Goal: Task Accomplishment & Management: Use online tool/utility

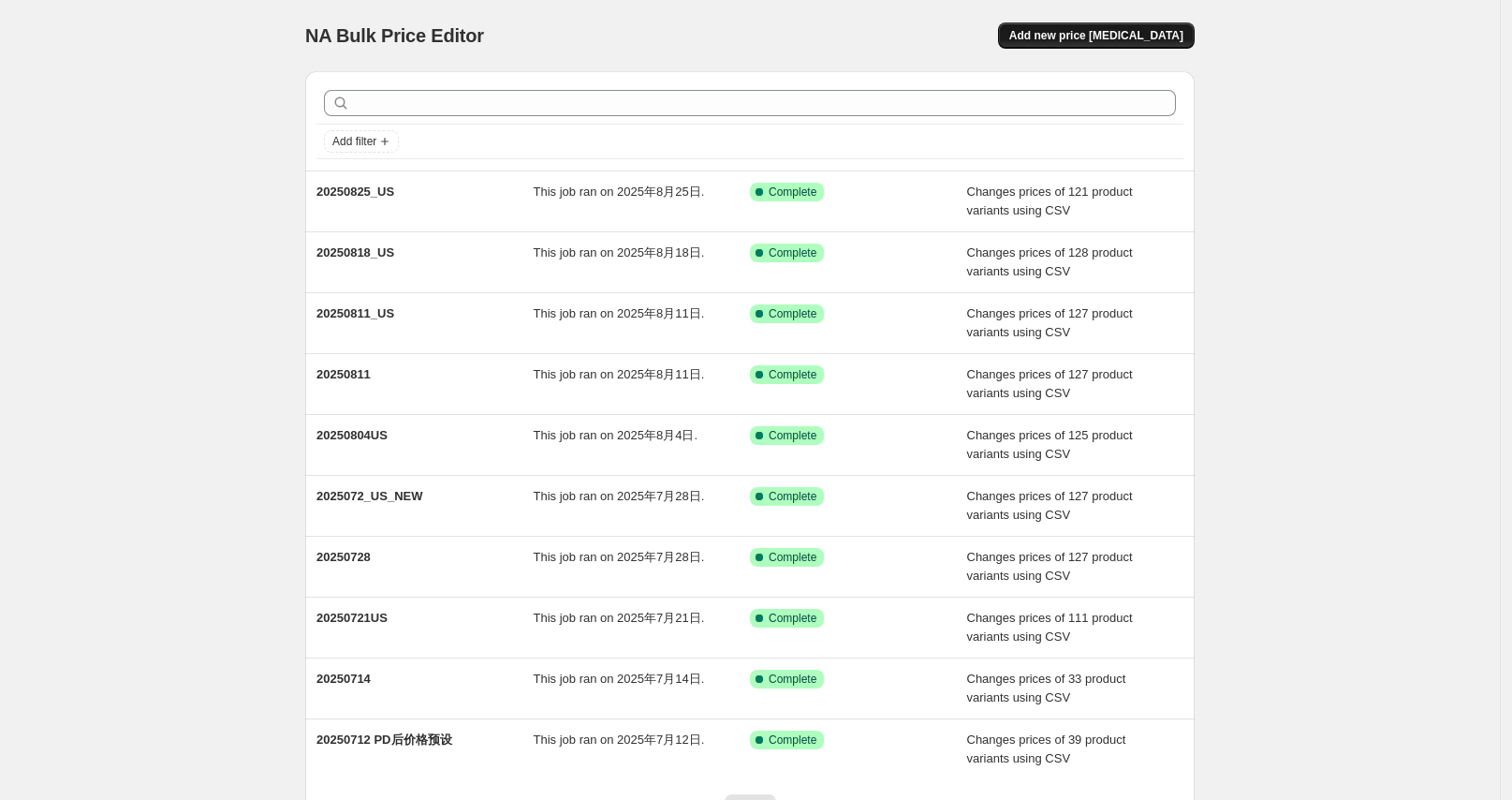
click at [1085, 45] on button "Add new price [MEDICAL_DATA]" at bounding box center [1096, 35] width 196 height 27
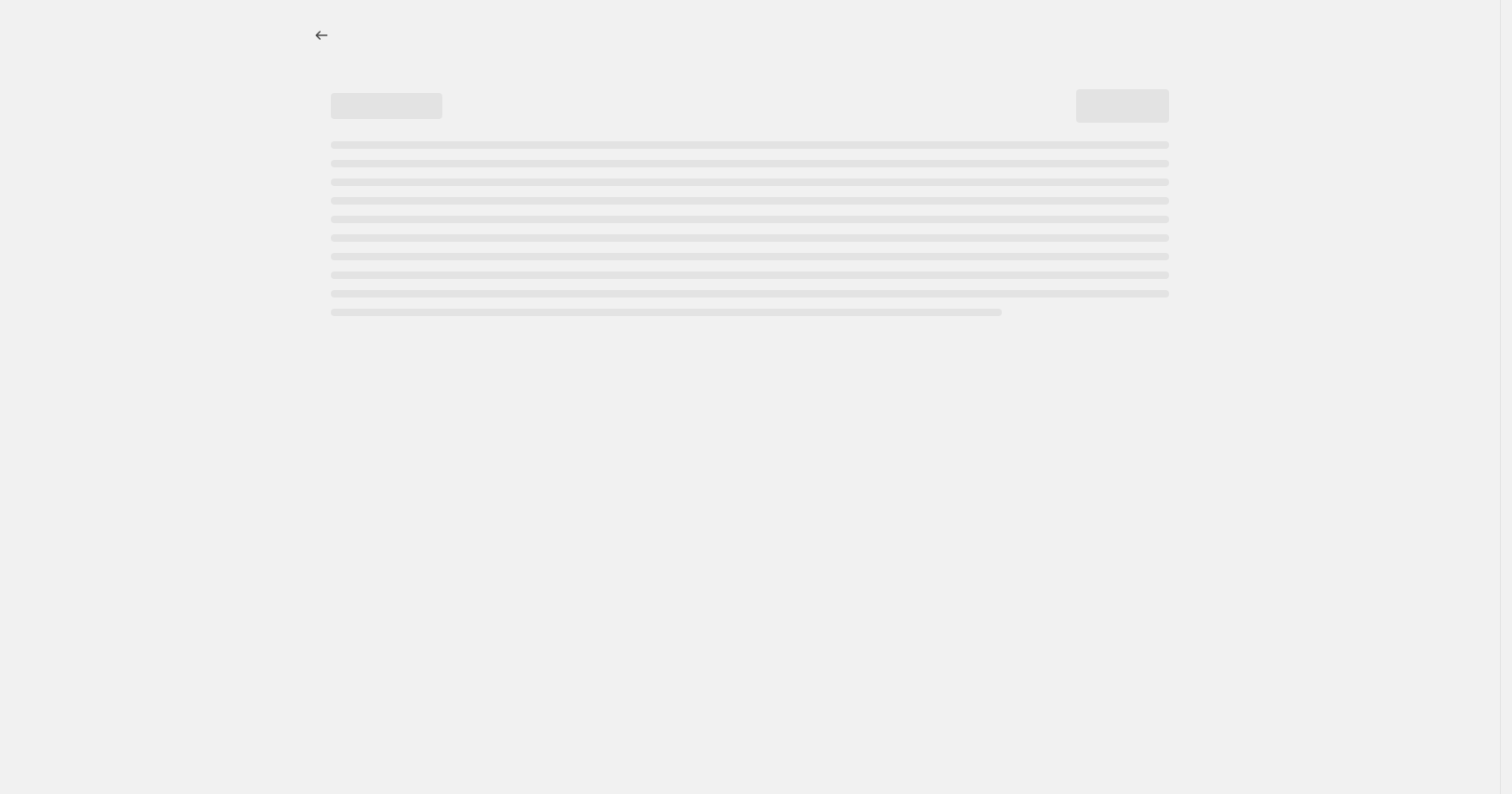
select select "percentage"
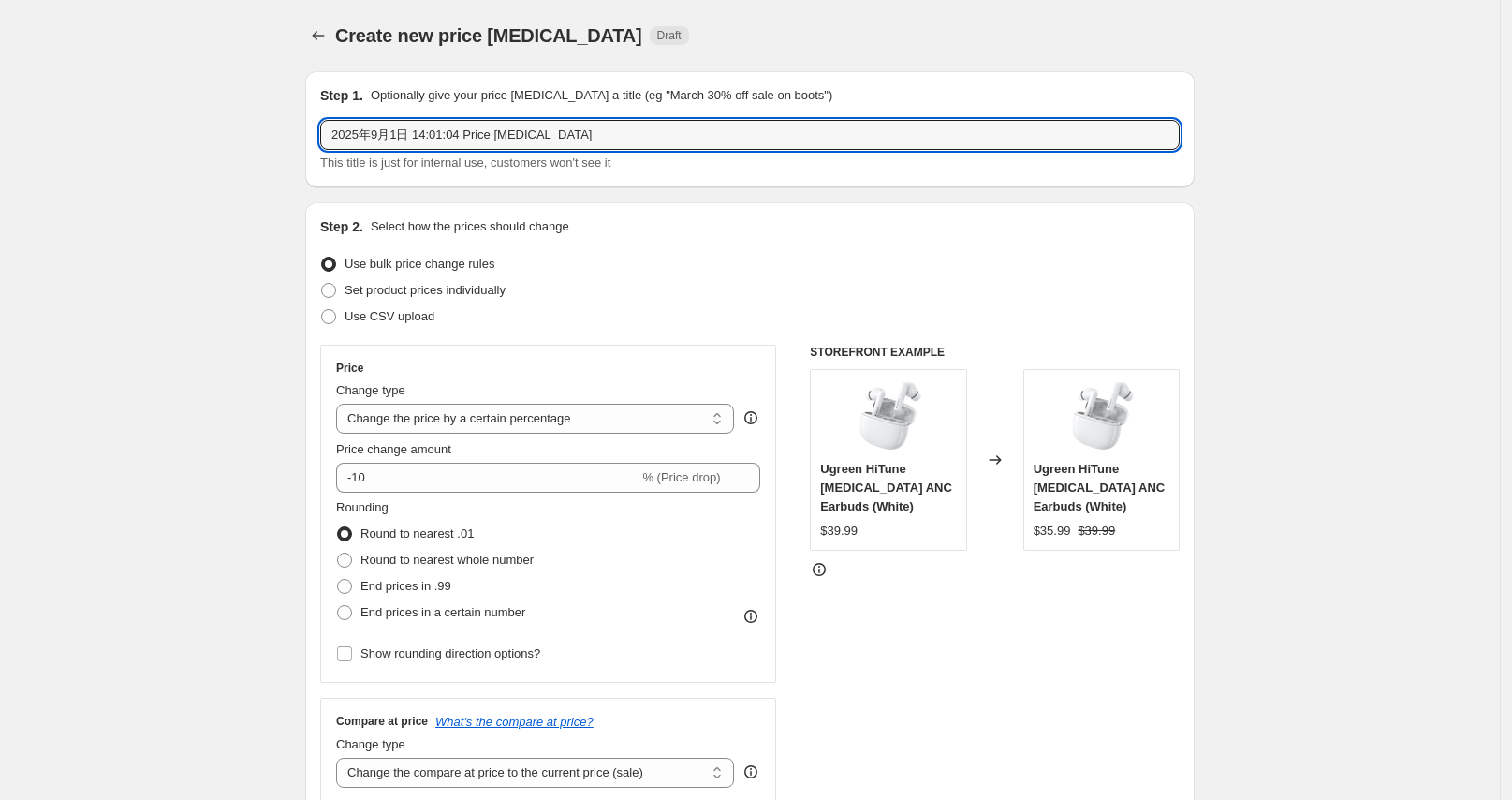
drag, startPoint x: 586, startPoint y: 132, endPoint x: 308, endPoint y: 129, distance: 278.0
type input "20250901_US"
drag, startPoint x: 400, startPoint y: 309, endPoint x: 409, endPoint y: 314, distance: 10.3
click at [400, 310] on span "Use CSV upload" at bounding box center [390, 316] width 90 height 14
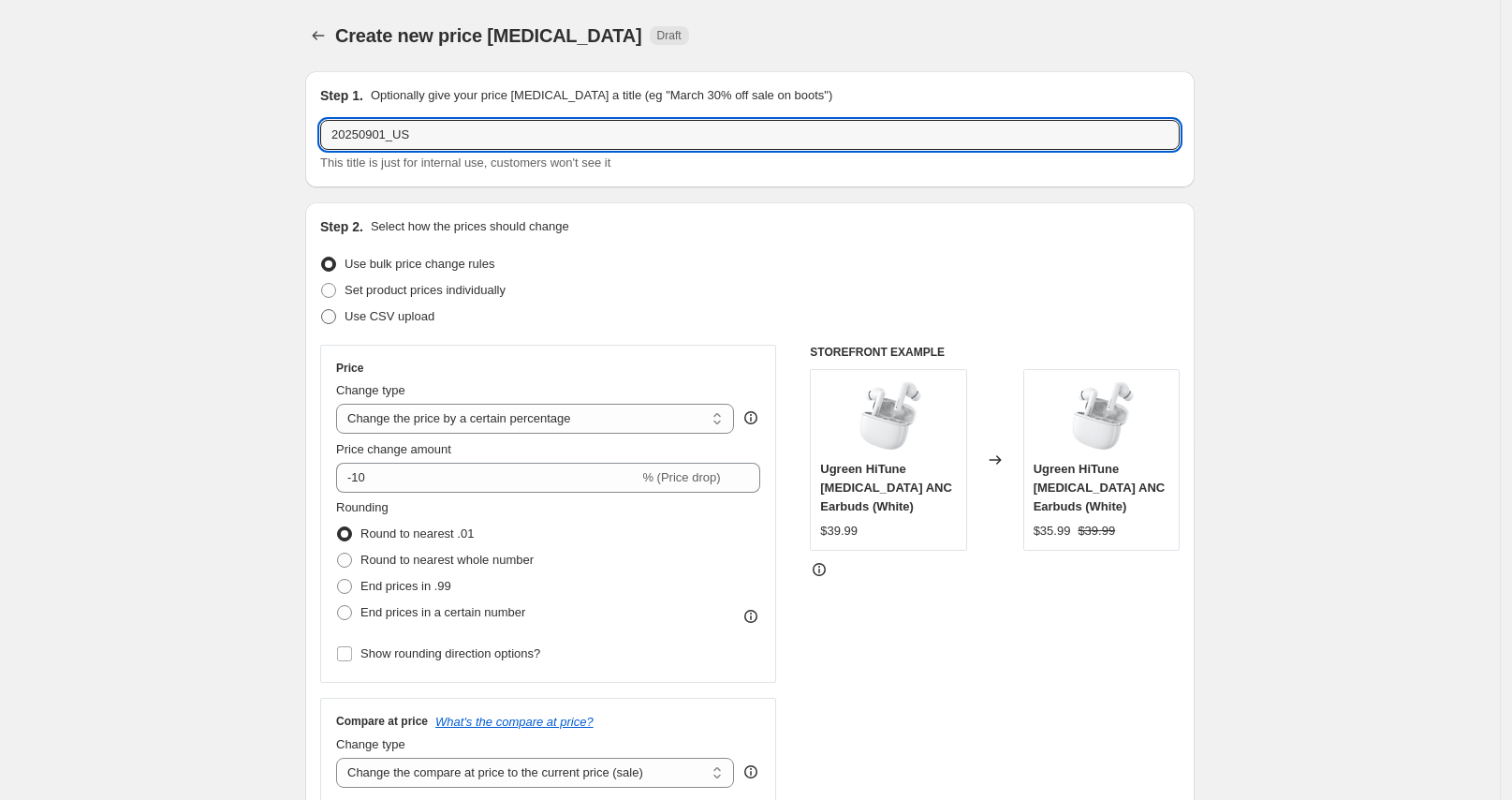
click at [322, 310] on input "Use CSV upload" at bounding box center [321, 309] width 1 height 1
radio input "true"
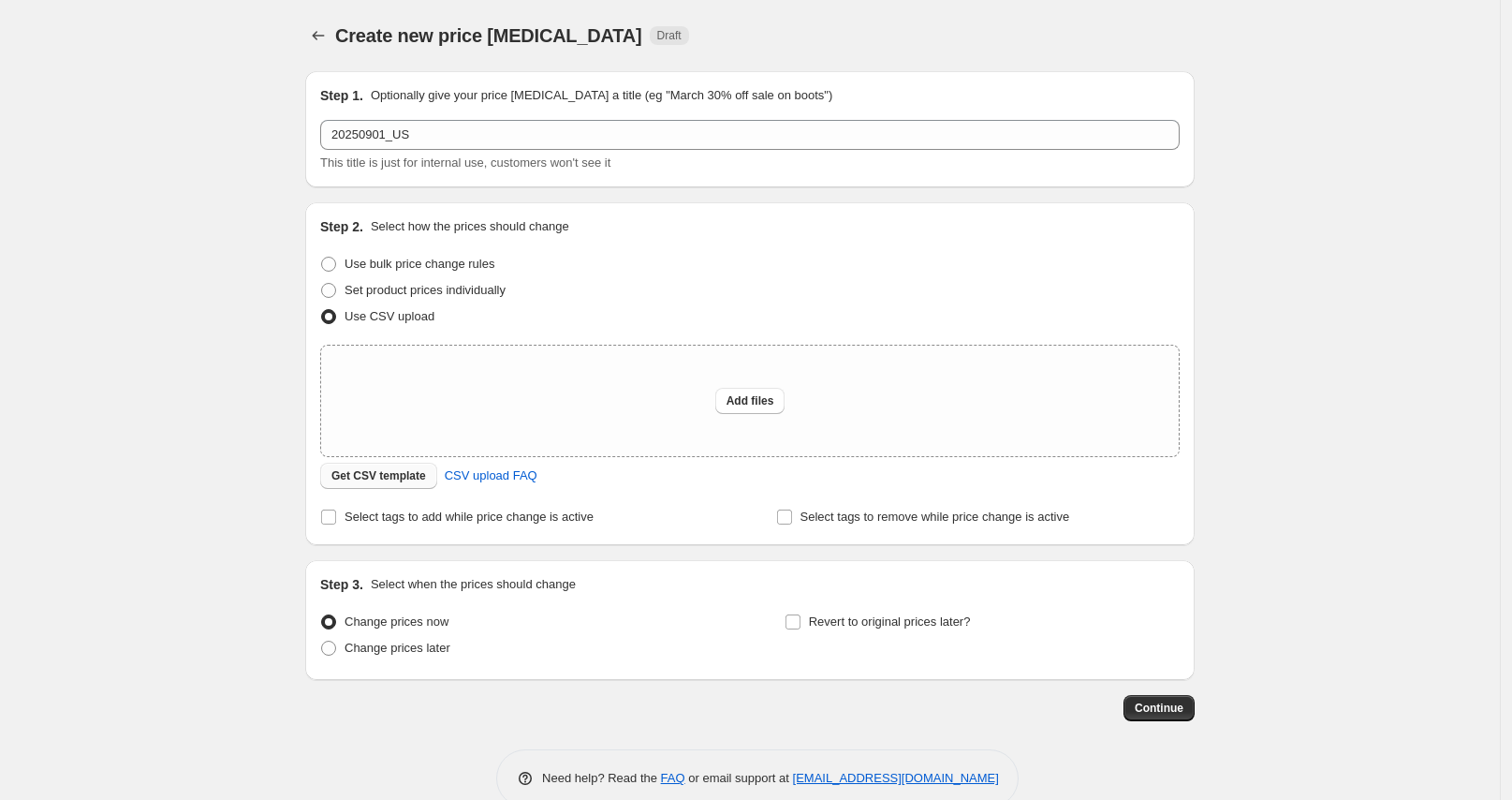
click at [412, 482] on span "Get CSV template" at bounding box center [379, 475] width 94 height 15
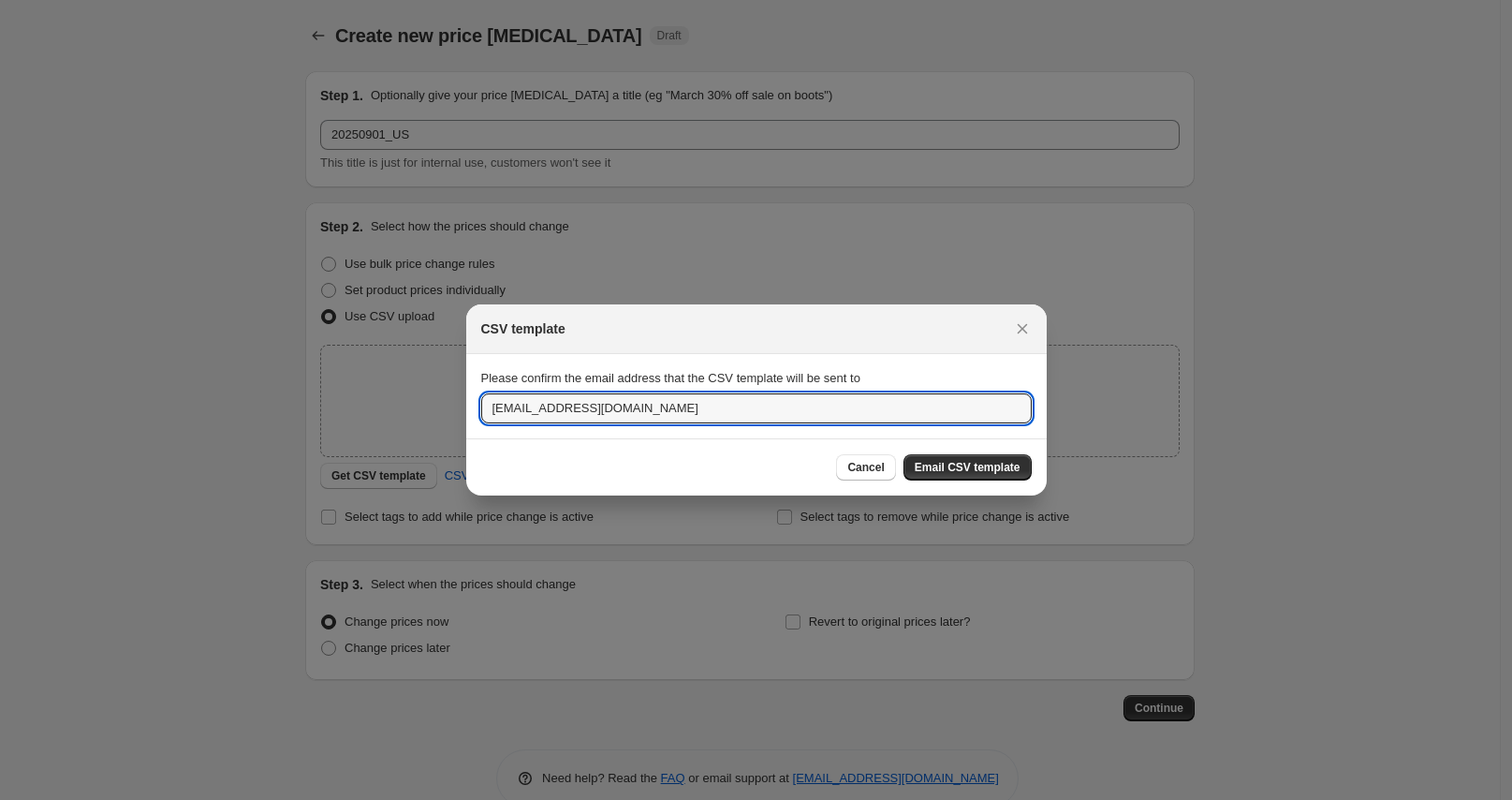
drag, startPoint x: 515, startPoint y: 413, endPoint x: 449, endPoint y: 418, distance: 66.2
type input "[EMAIL_ADDRESS][DOMAIN_NAME]"
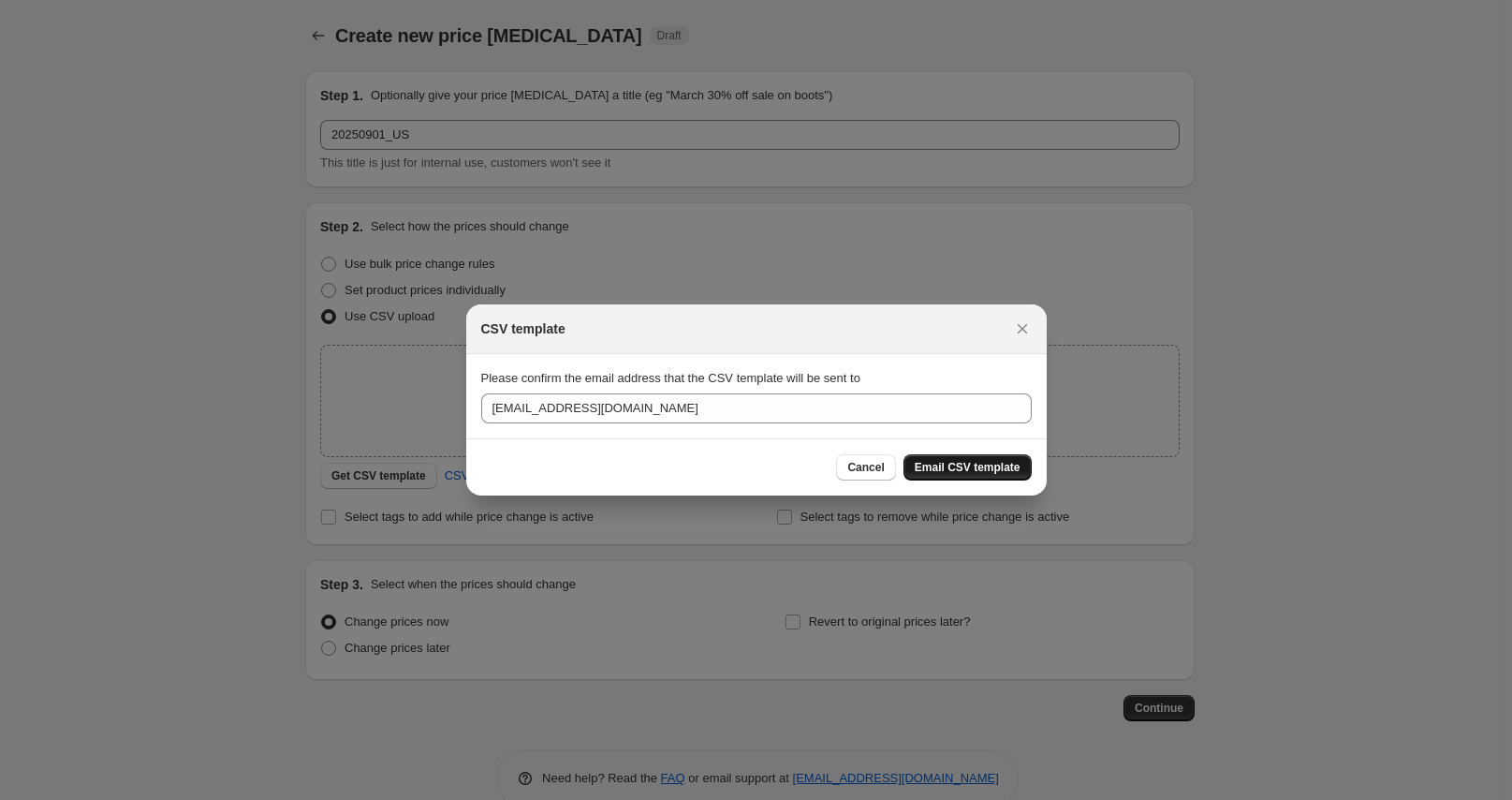
click at [950, 463] on span "Email CSV template" at bounding box center [967, 466] width 106 height 15
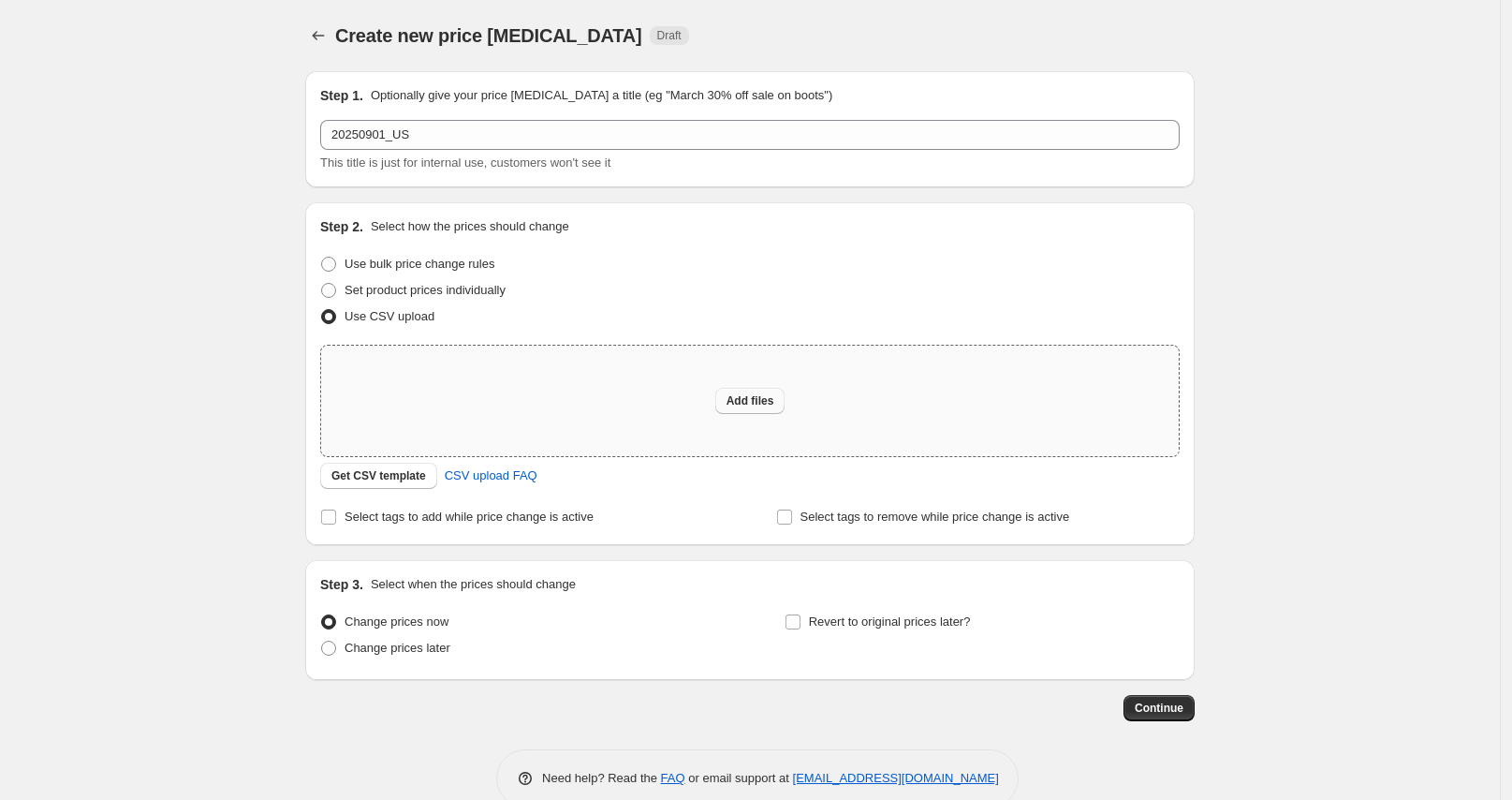
click at [750, 398] on span "Add files" at bounding box center [750, 400] width 48 height 15
type input "C:\fakepath\20250901_US.csv"
